Goal: Navigation & Orientation: Find specific page/section

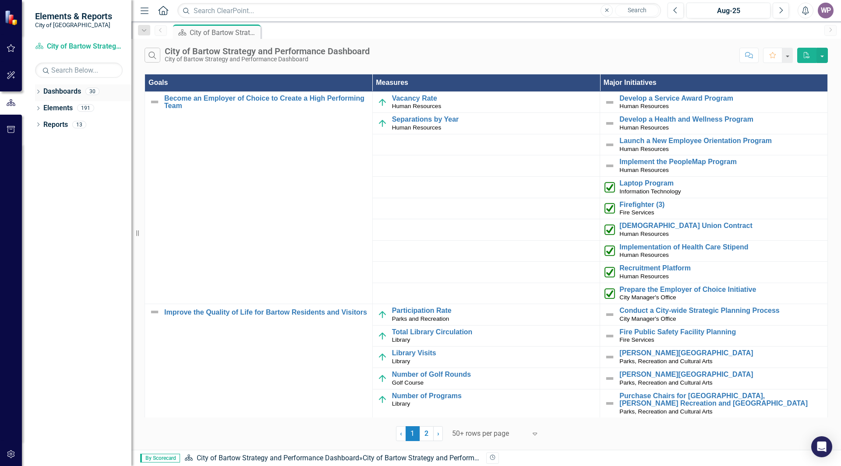
click at [39, 91] on icon at bounding box center [38, 92] width 2 height 4
click at [39, 91] on icon "Dropdown" at bounding box center [37, 91] width 5 height 6
click at [41, 108] on icon "Dropdown" at bounding box center [38, 109] width 6 height 5
click at [41, 108] on div "Dropdown" at bounding box center [38, 109] width 6 height 4
click at [40, 91] on icon "Dropdown" at bounding box center [38, 92] width 6 height 5
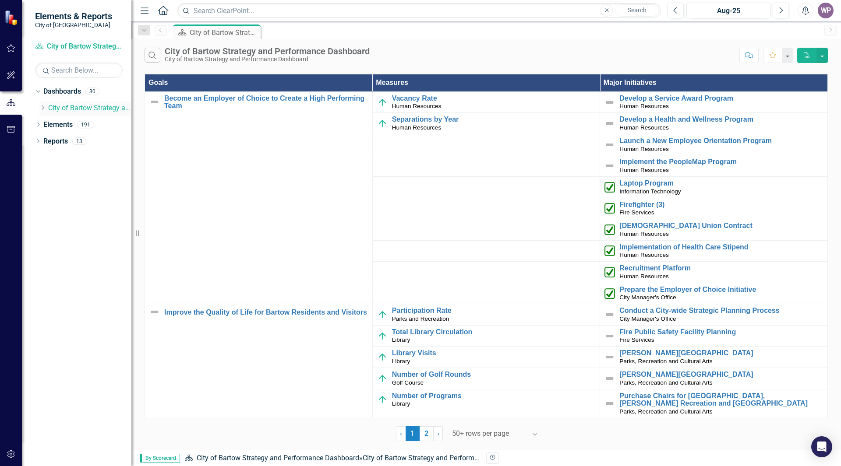
click at [75, 109] on link "City of Bartow Strategy and Performance Dashboard" at bounding box center [89, 108] width 83 height 10
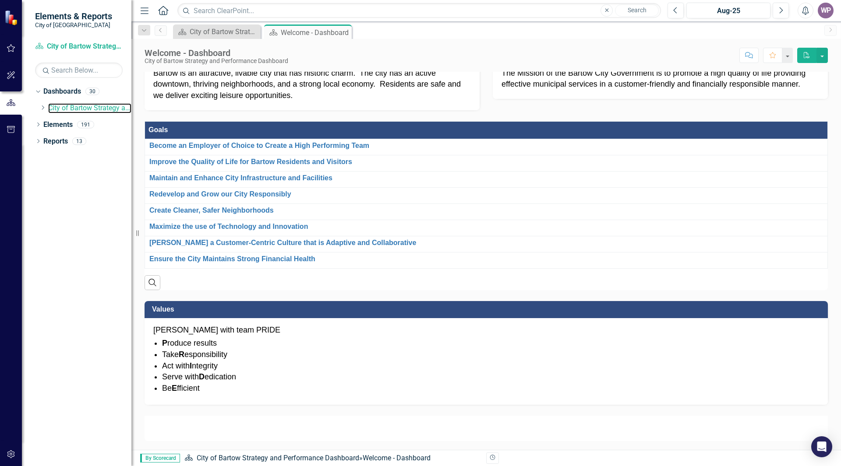
scroll to position [472, 0]
click at [63, 123] on link "Elements" at bounding box center [57, 125] width 29 height 10
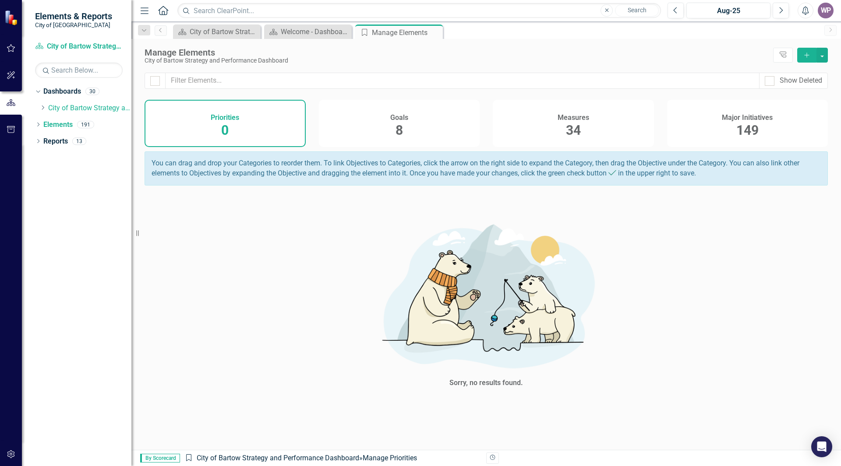
click at [751, 130] on span "149" at bounding box center [747, 130] width 22 height 15
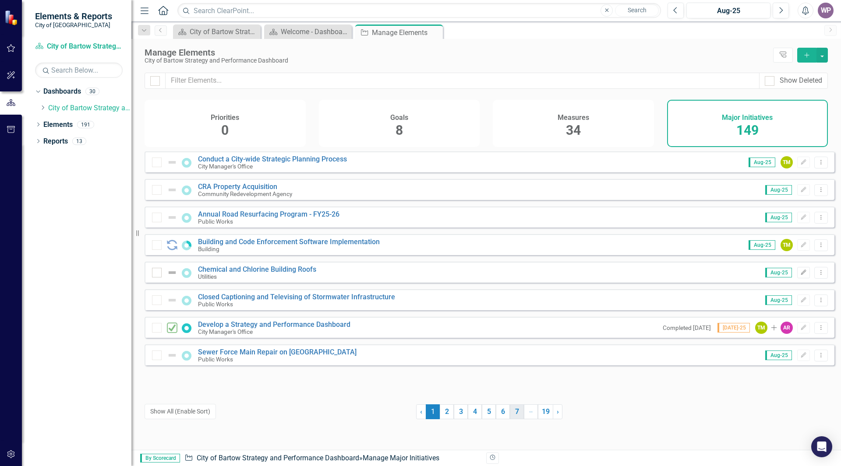
click at [514, 415] on link "7" at bounding box center [517, 412] width 14 height 15
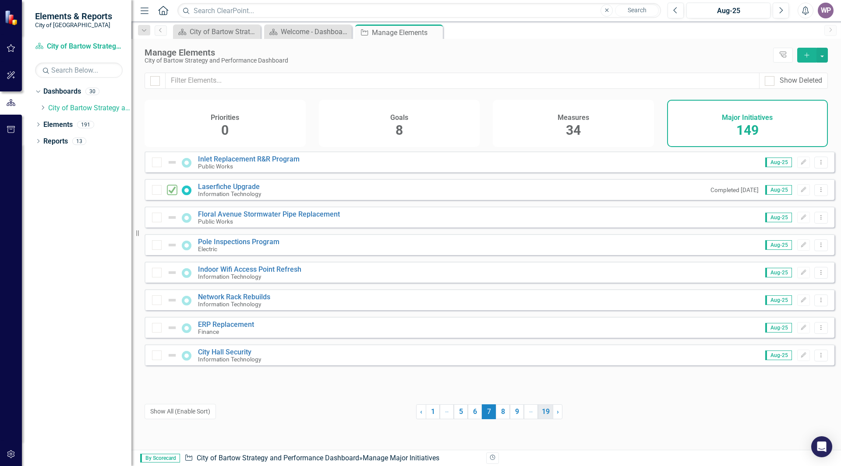
click at [542, 416] on link "19" at bounding box center [545, 412] width 15 height 15
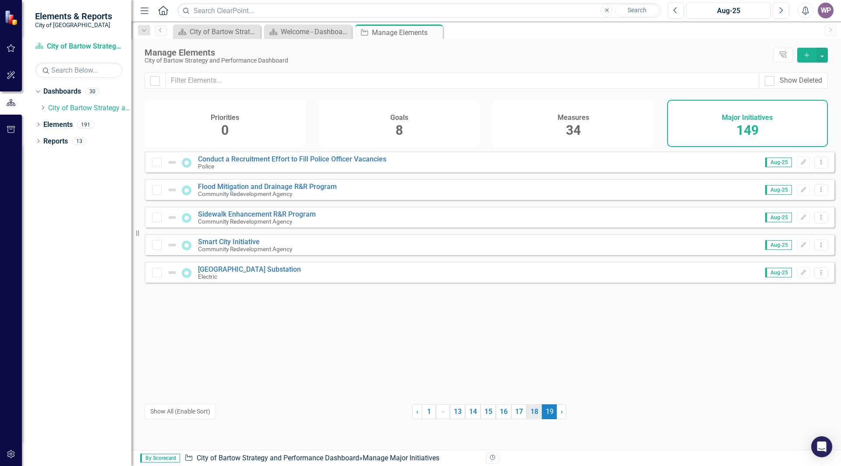
click at [533, 418] on link "18" at bounding box center [533, 412] width 15 height 15
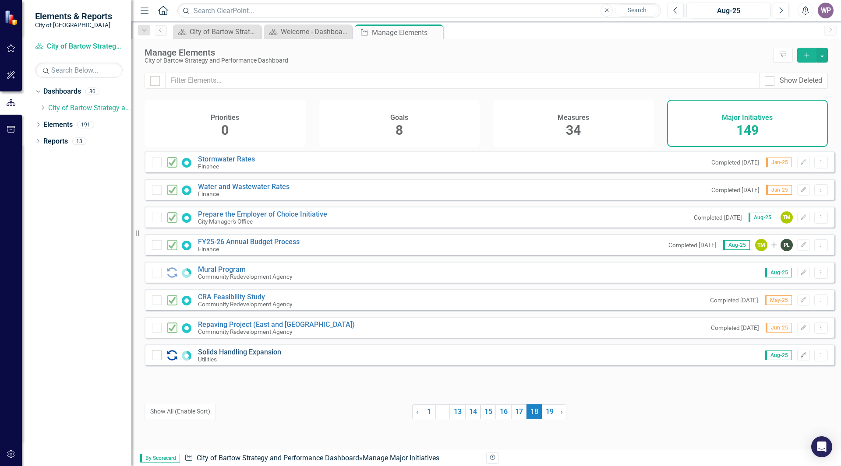
click at [272, 356] on link "Solids Handling Expansion" at bounding box center [239, 352] width 83 height 8
click at [516, 413] on link "17" at bounding box center [518, 412] width 15 height 15
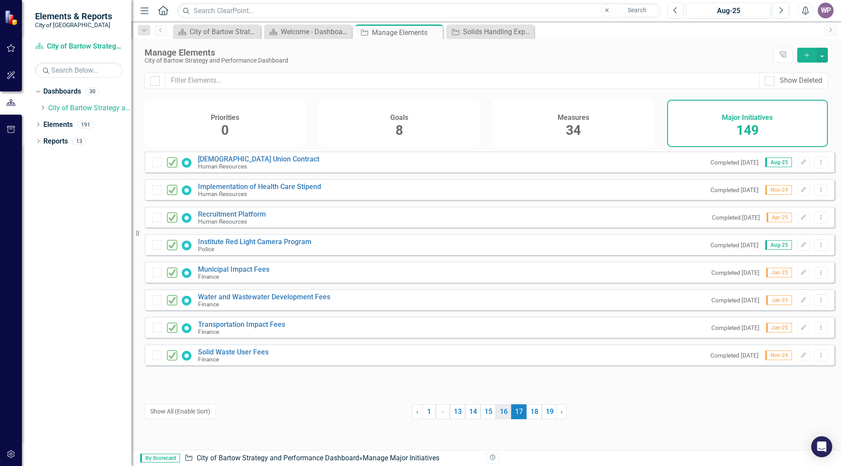
click at [500, 413] on link "16" at bounding box center [503, 412] width 15 height 15
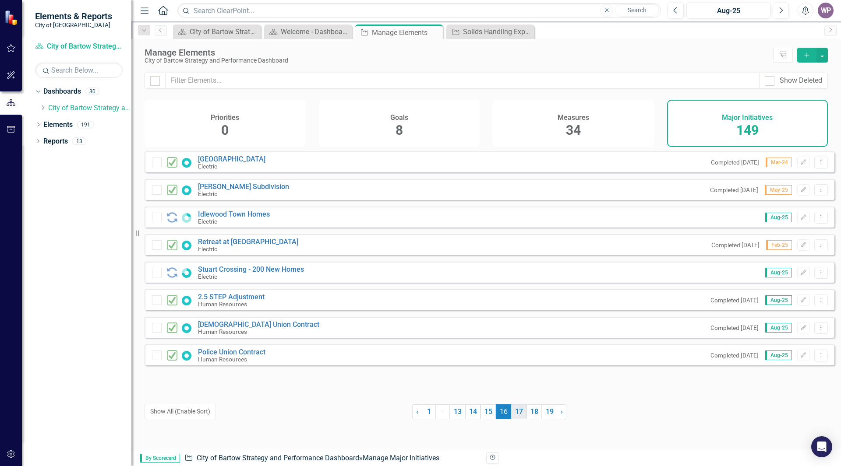
click at [512, 413] on link "17" at bounding box center [518, 412] width 15 height 15
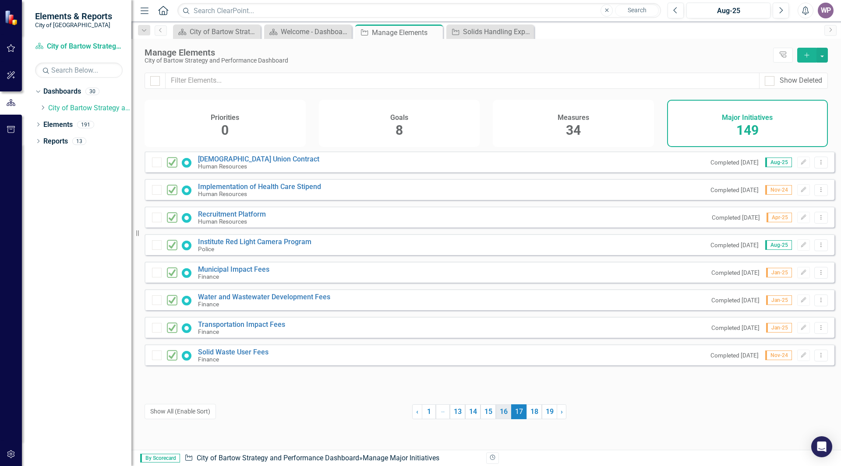
click at [504, 416] on link "16" at bounding box center [503, 412] width 15 height 15
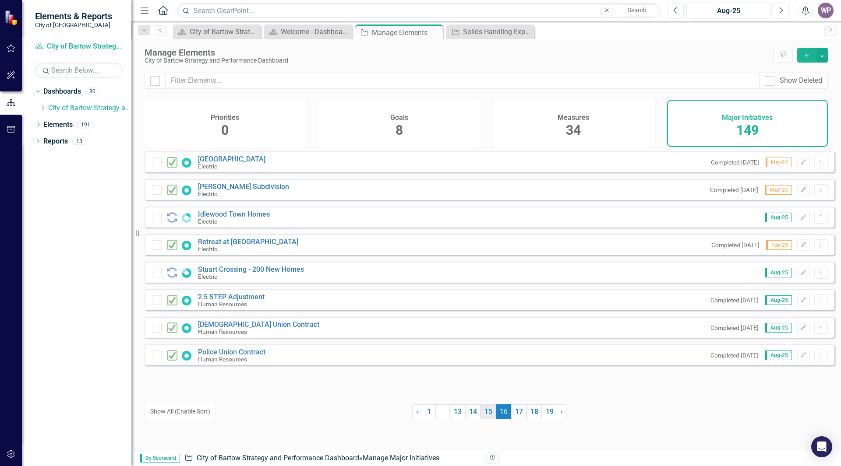
click at [490, 416] on link "15" at bounding box center [487, 412] width 15 height 15
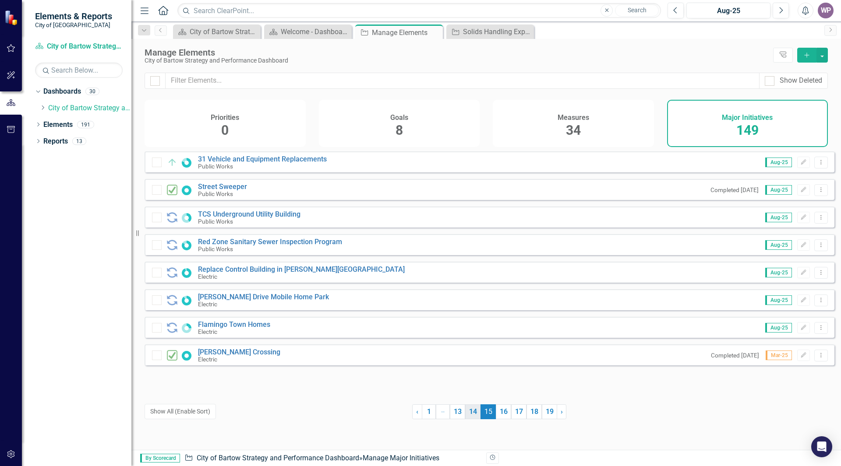
click at [470, 414] on link "14" at bounding box center [472, 412] width 15 height 15
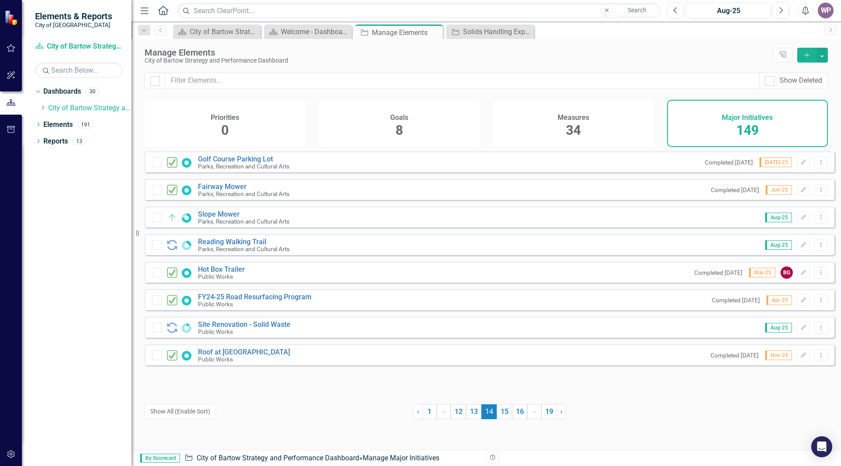
click at [470, 414] on link "13" at bounding box center [473, 412] width 15 height 15
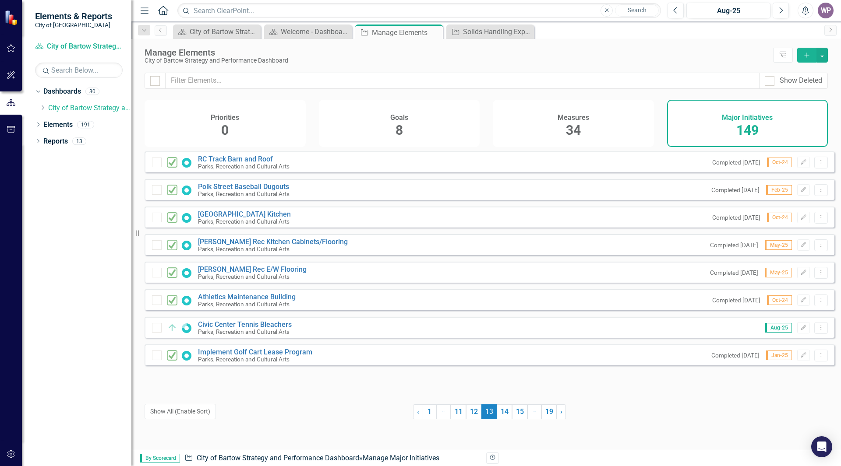
click at [470, 414] on link "12" at bounding box center [473, 412] width 15 height 15
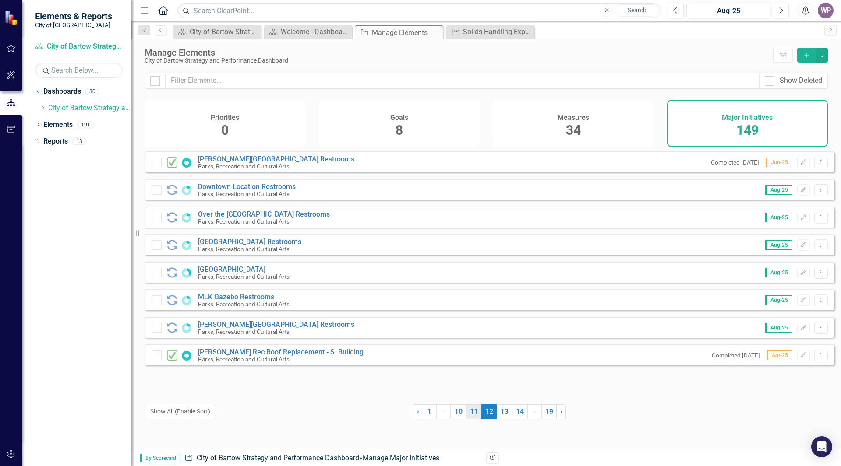
click at [469, 414] on link "11" at bounding box center [473, 412] width 15 height 15
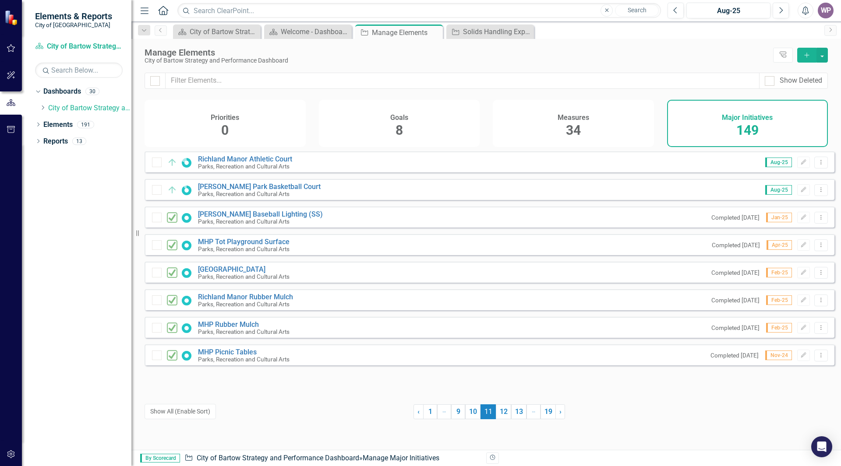
click at [469, 414] on link "10" at bounding box center [472, 412] width 15 height 15
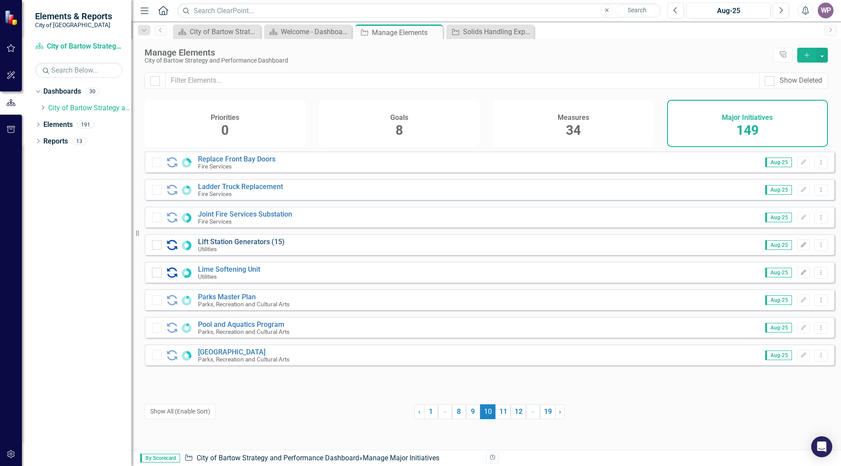
click at [253, 246] on link "Lift Station Generators (15)" at bounding box center [241, 242] width 87 height 8
click at [469, 413] on link "9" at bounding box center [473, 412] width 14 height 15
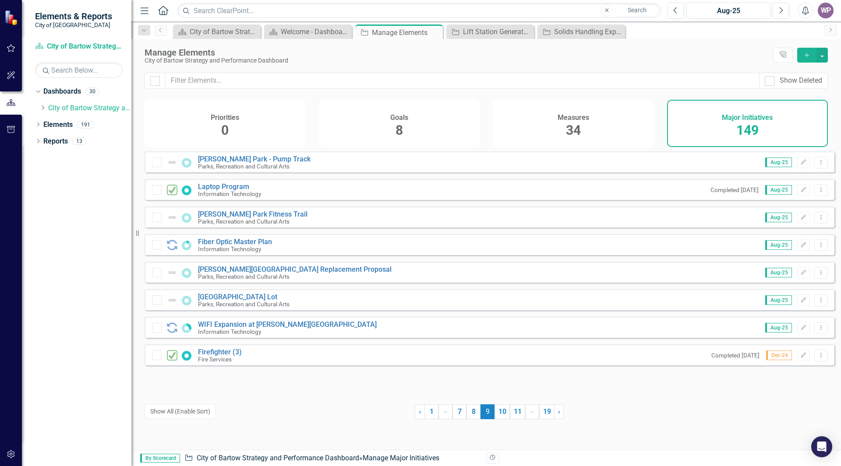
click at [469, 413] on link "8" at bounding box center [473, 412] width 14 height 15
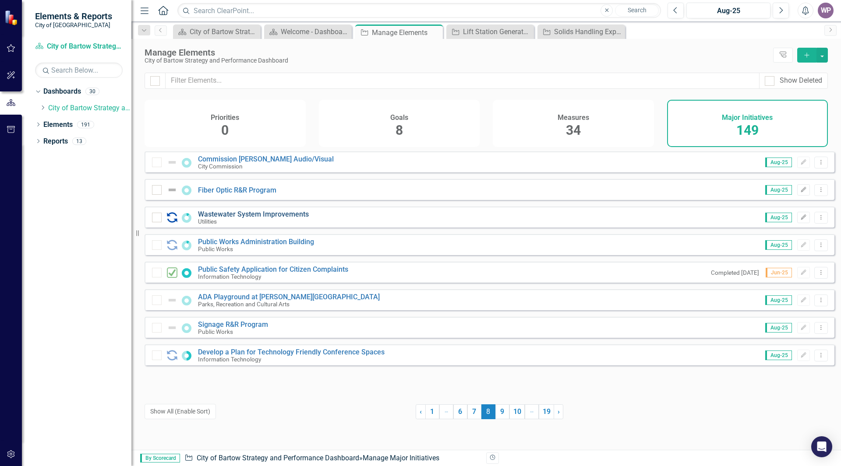
click at [277, 219] on link "Wastewater System Improvements" at bounding box center [253, 214] width 111 height 8
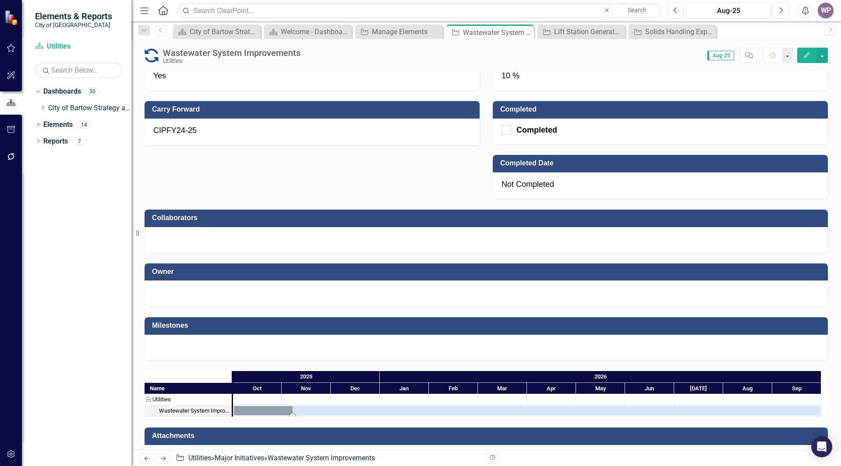
scroll to position [598, 0]
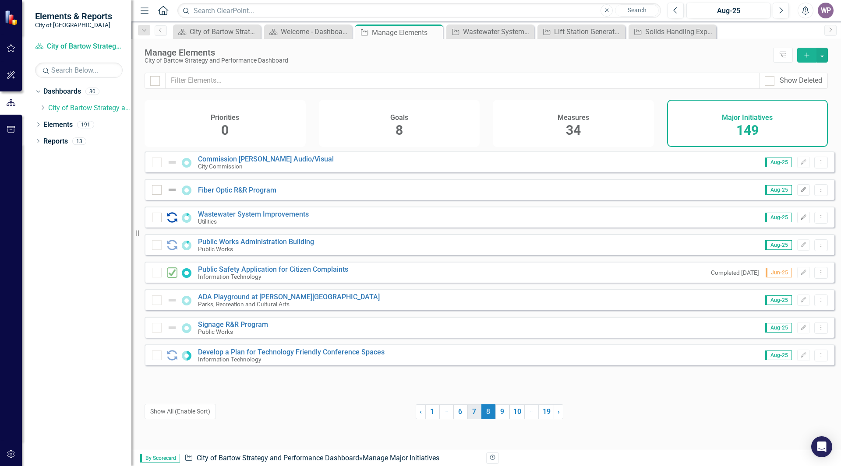
click at [469, 417] on link "7" at bounding box center [474, 412] width 14 height 15
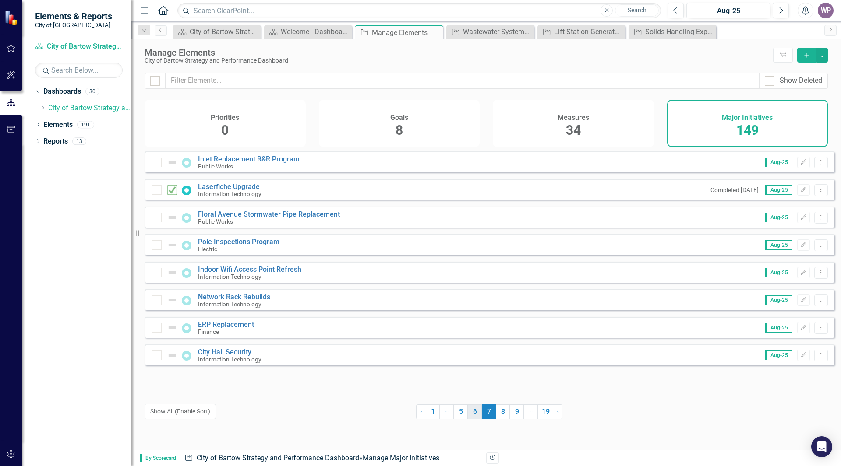
click at [468, 415] on link "6" at bounding box center [475, 412] width 14 height 15
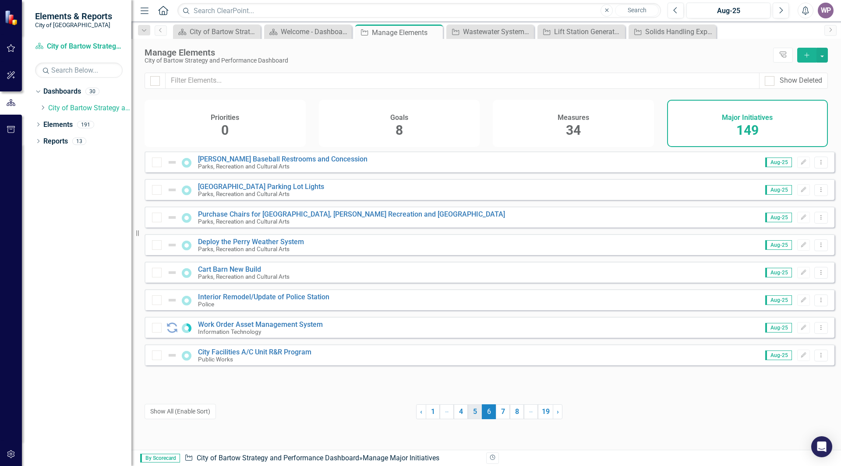
click at [471, 413] on link "5" at bounding box center [475, 412] width 14 height 15
click at [468, 413] on link "4" at bounding box center [461, 412] width 14 height 15
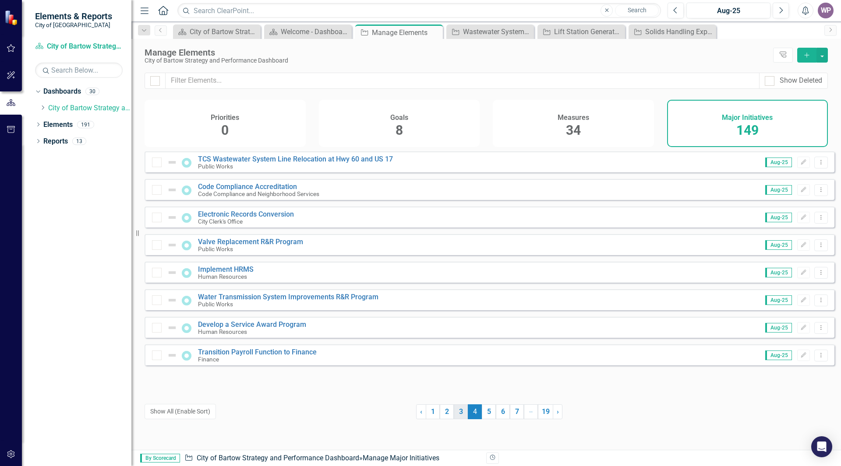
click at [459, 413] on link "3" at bounding box center [461, 412] width 14 height 15
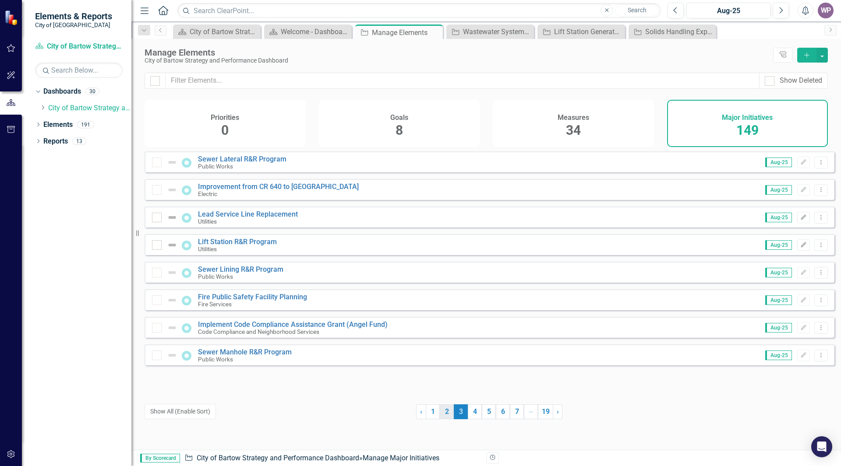
click at [441, 413] on link "2" at bounding box center [447, 412] width 14 height 15
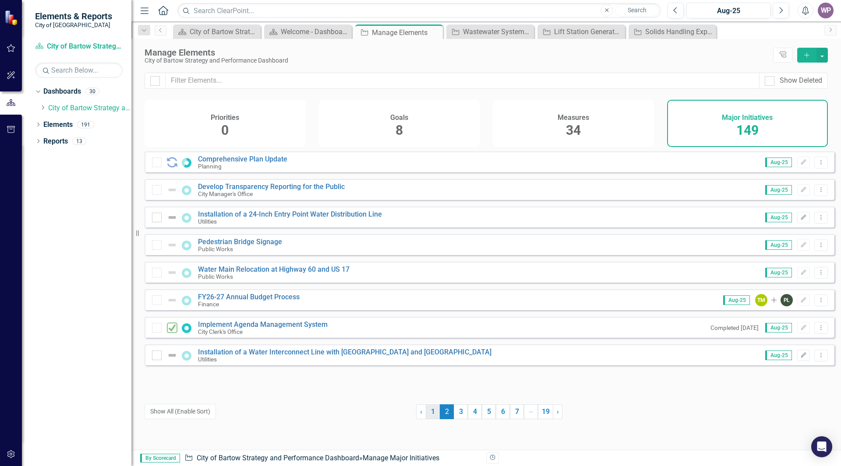
click at [427, 413] on link "1" at bounding box center [433, 412] width 14 height 15
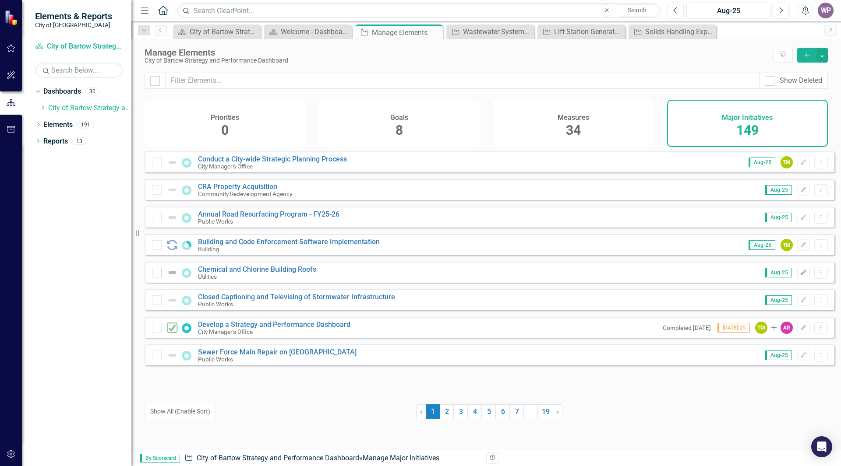
click at [575, 119] on h4 "Measures" at bounding box center [573, 118] width 32 height 8
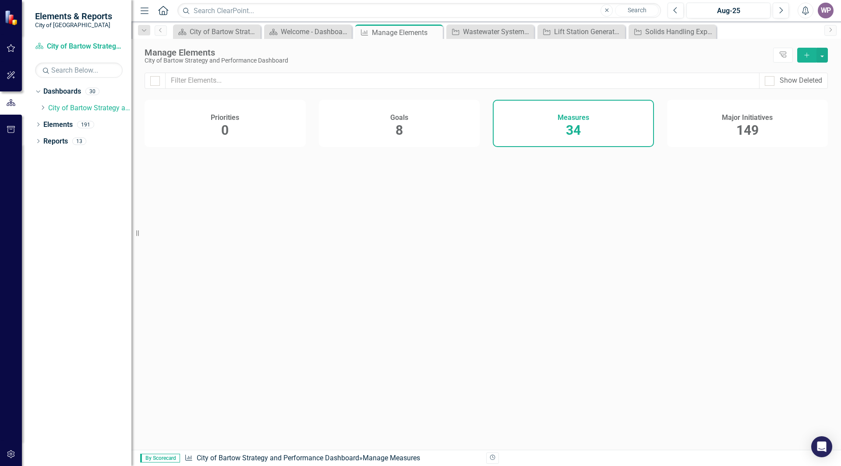
checkbox input "false"
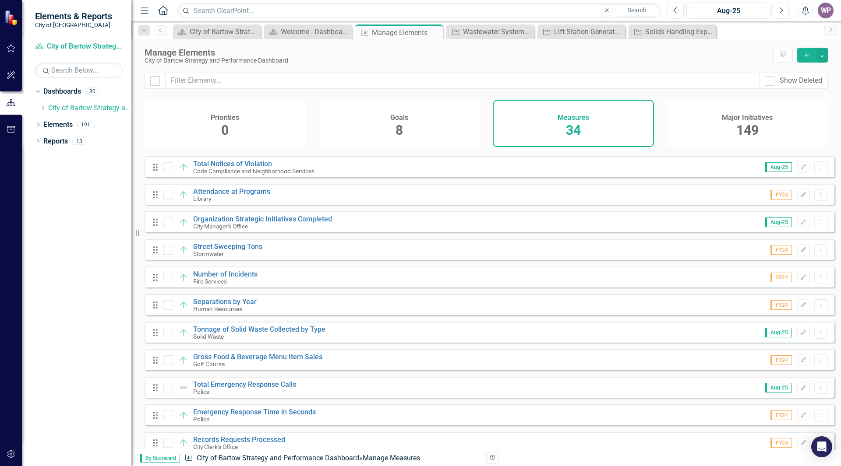
scroll to position [646, 0]
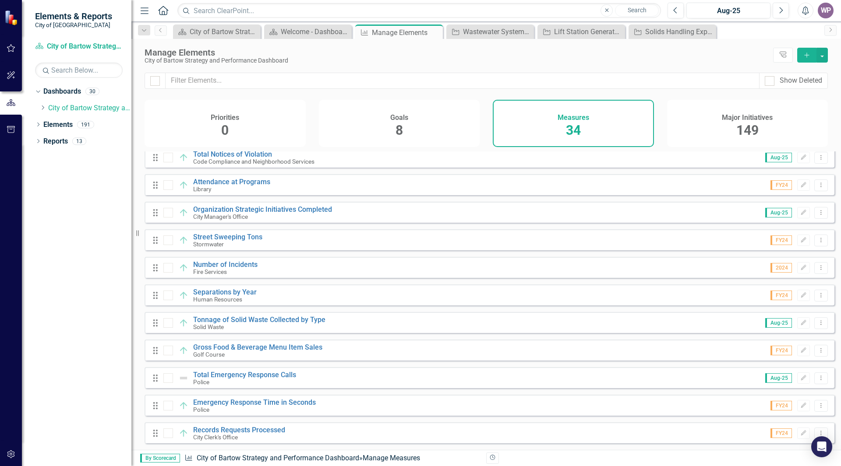
click at [397, 129] on span "8" at bounding box center [398, 130] width 7 height 15
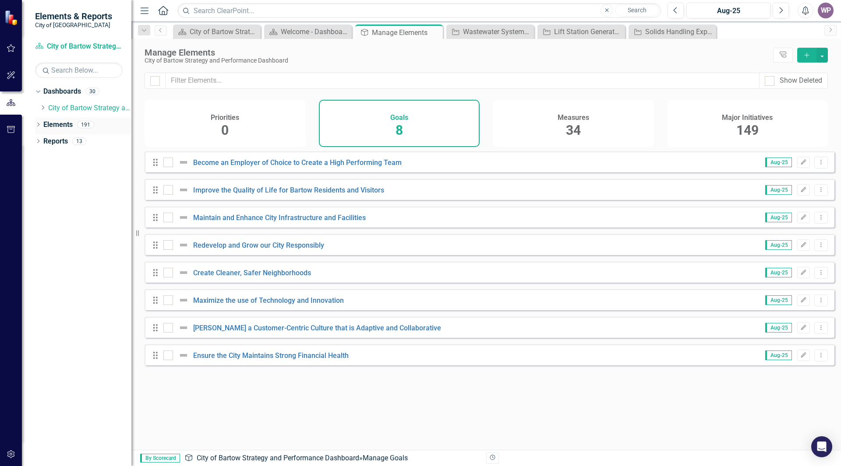
click at [74, 125] on div "Elements 191" at bounding box center [87, 126] width 88 height 17
click at [57, 126] on link "Elements" at bounding box center [57, 125] width 29 height 10
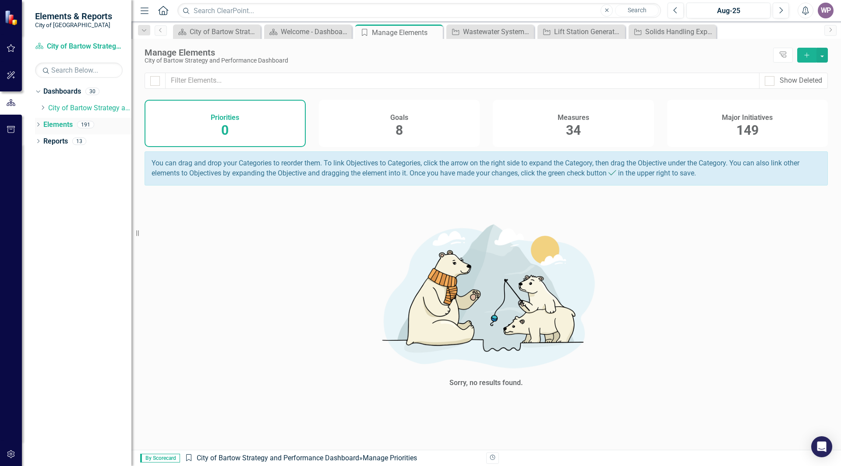
click at [39, 125] on icon "Dropdown" at bounding box center [38, 125] width 6 height 5
click at [36, 195] on div "Dropdown" at bounding box center [38, 191] width 6 height 7
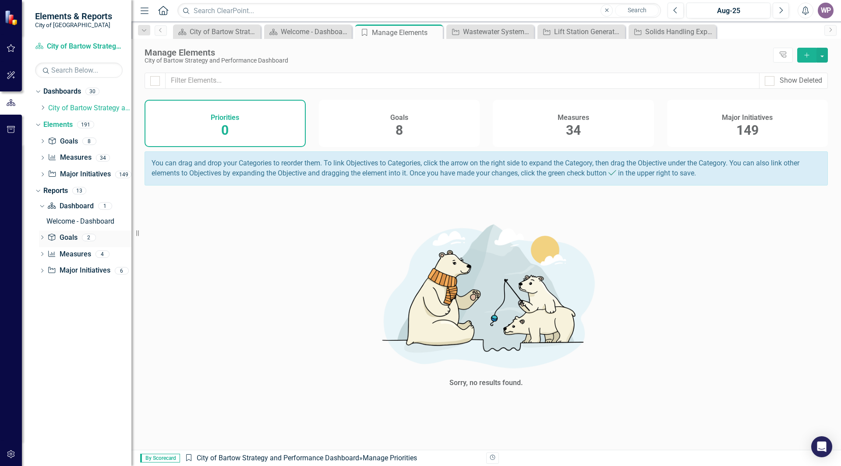
click at [41, 236] on icon "Dropdown" at bounding box center [42, 238] width 6 height 5
click at [42, 221] on icon "Dropdown" at bounding box center [41, 222] width 5 height 6
click at [41, 255] on icon "Dropdown" at bounding box center [42, 256] width 6 height 5
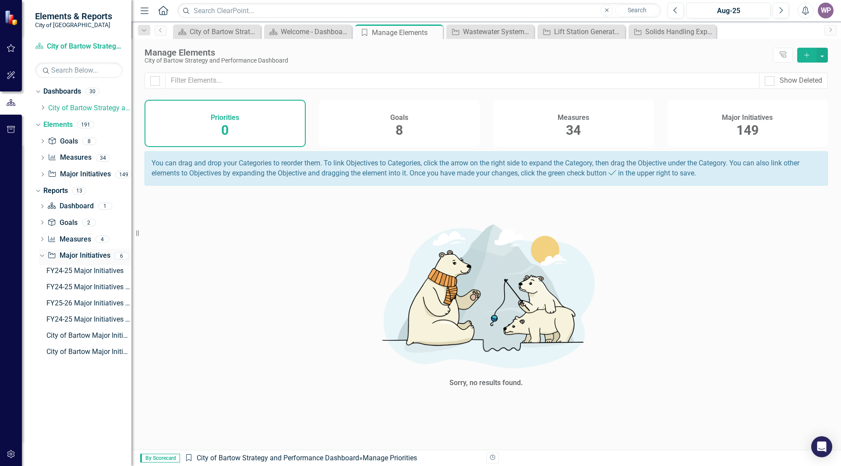
click at [42, 257] on icon "Dropdown" at bounding box center [41, 256] width 5 height 6
